Goal: Task Accomplishment & Management: Manage account settings

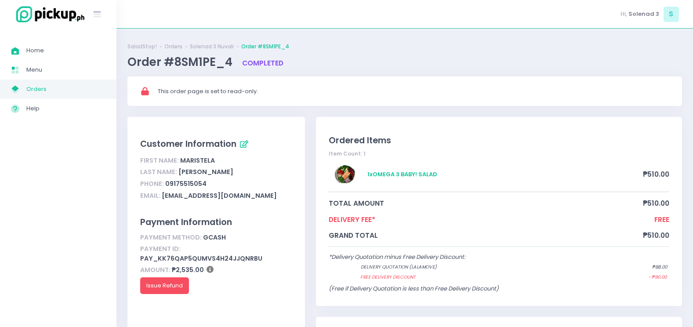
click at [44, 84] on span "Orders" at bounding box center [65, 89] width 79 height 11
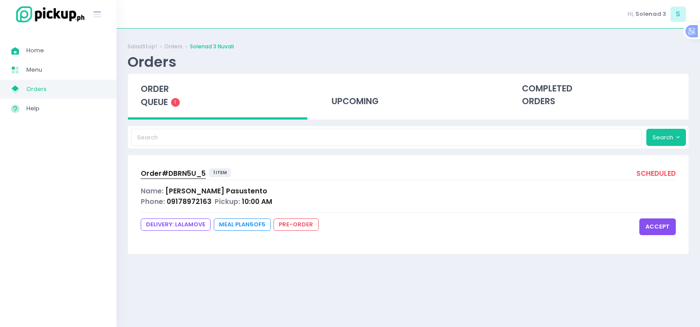
click at [655, 229] on button "accept" at bounding box center [657, 226] width 36 height 17
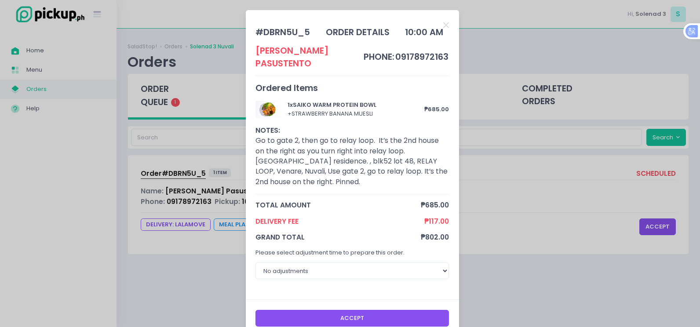
click at [358, 310] on button "Accept" at bounding box center [351, 318] width 193 height 17
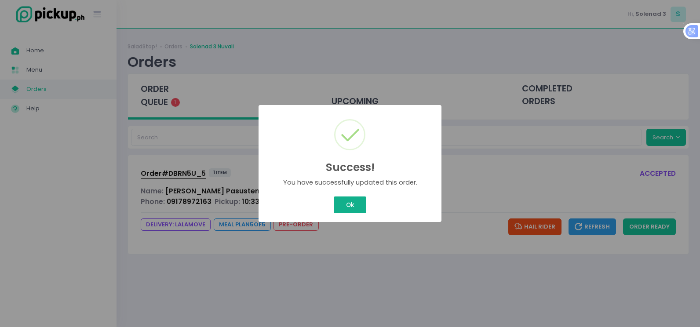
click at [343, 207] on button "Ok" at bounding box center [350, 204] width 33 height 17
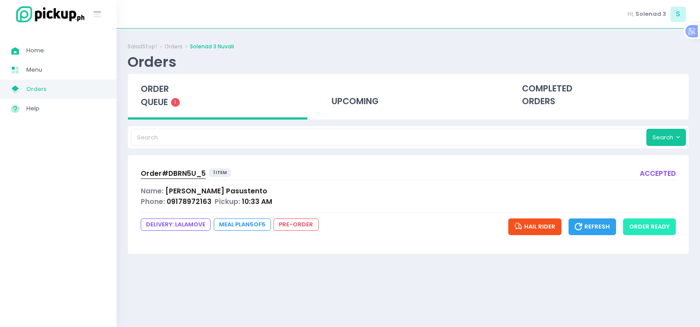
click at [630, 227] on button "order ready" at bounding box center [649, 226] width 53 height 17
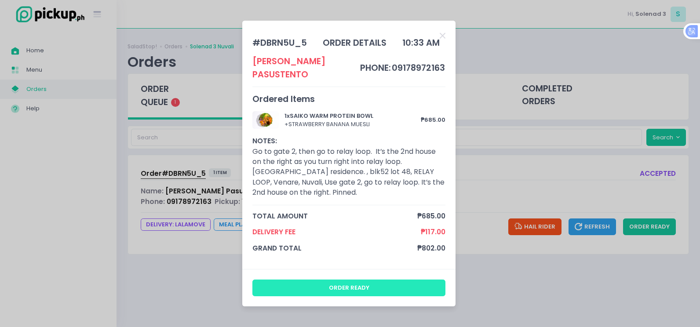
click at [374, 280] on button "order ready" at bounding box center [348, 288] width 193 height 17
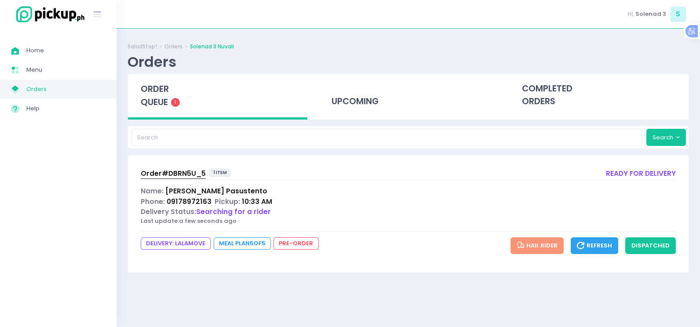
click at [183, 179] on link "Order# DBRN5U_5" at bounding box center [173, 174] width 65 height 12
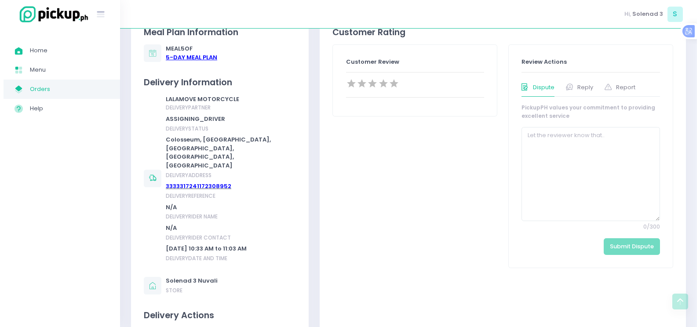
scroll to position [484, 0]
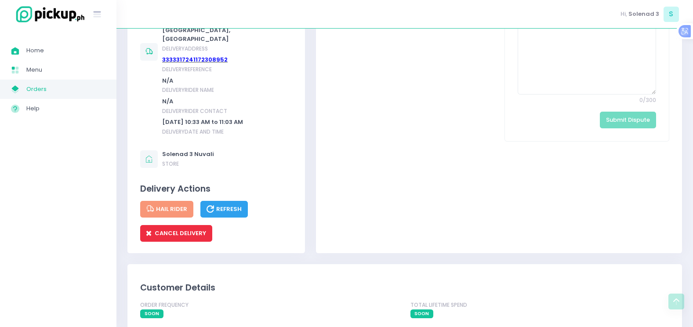
click at [166, 225] on button "CANCEL DELIVERY" at bounding box center [176, 233] width 72 height 17
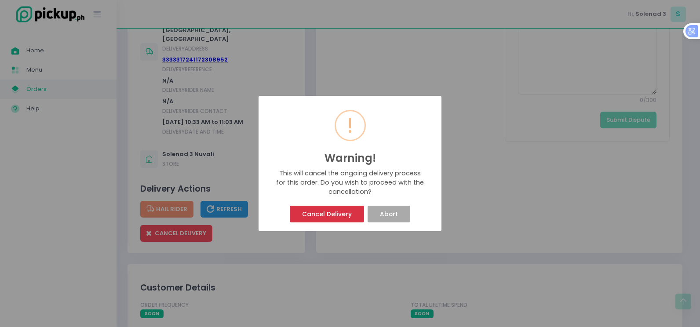
click at [317, 213] on button "Cancel Delivery" at bounding box center [327, 214] width 74 height 17
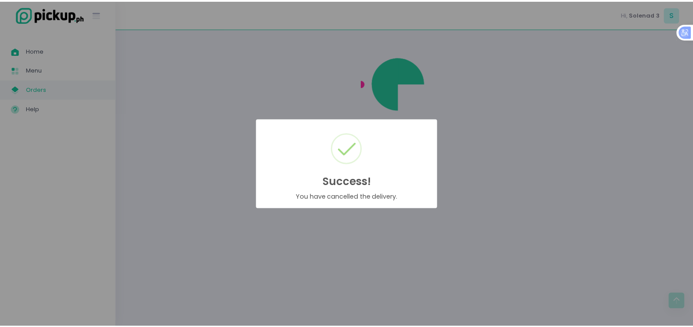
scroll to position [0, 0]
